Goal: Task Accomplishment & Management: Use online tool/utility

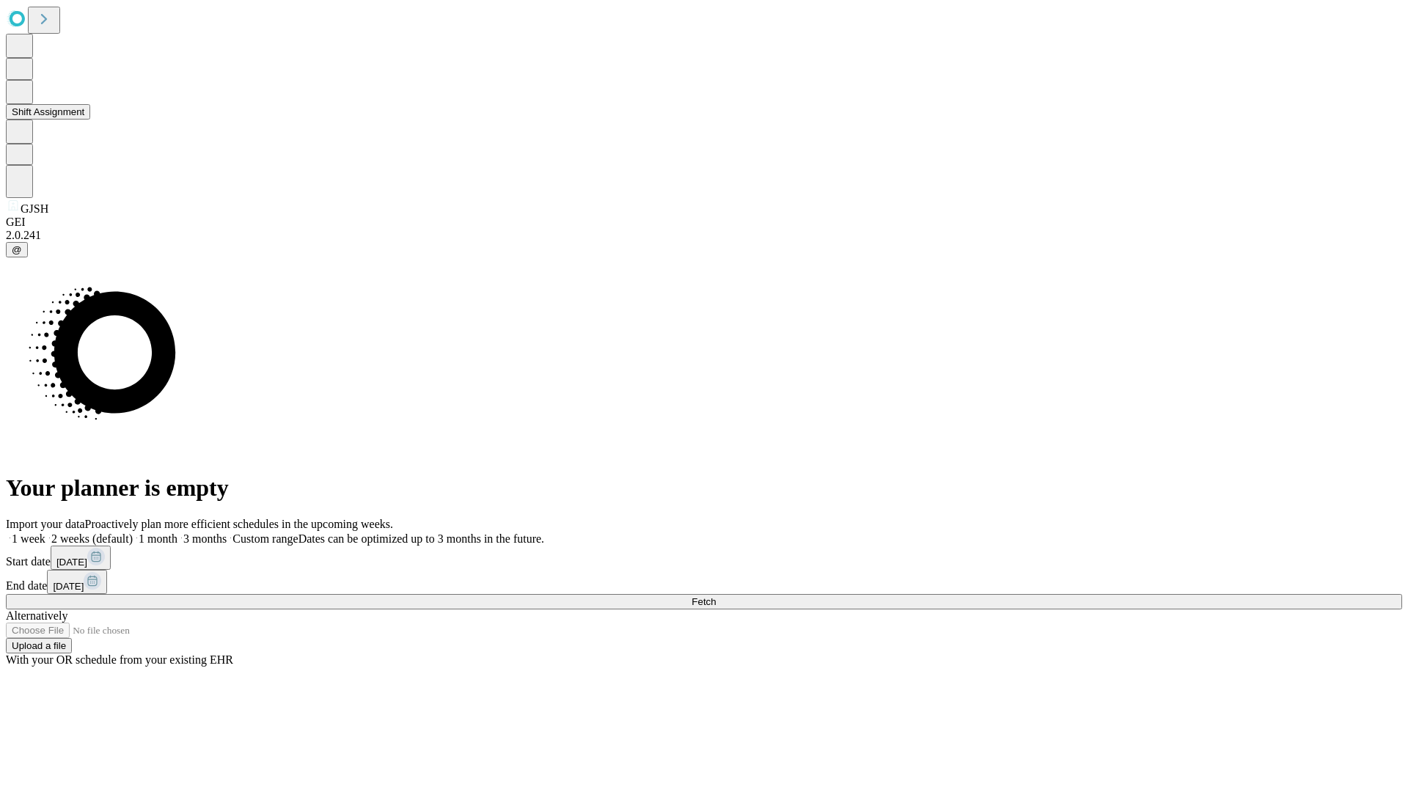
click at [90, 120] on button "Shift Assignment" at bounding box center [48, 111] width 84 height 15
